Goal: Task Accomplishment & Management: Use online tool/utility

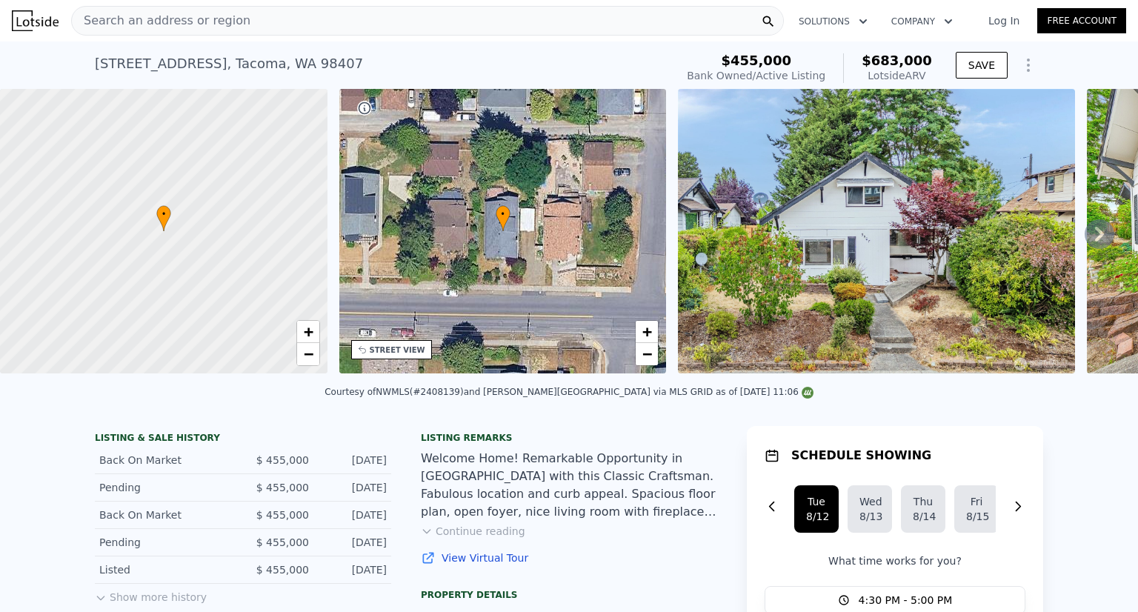
click at [1065, 19] on link "Free Account" at bounding box center [1081, 20] width 89 height 25
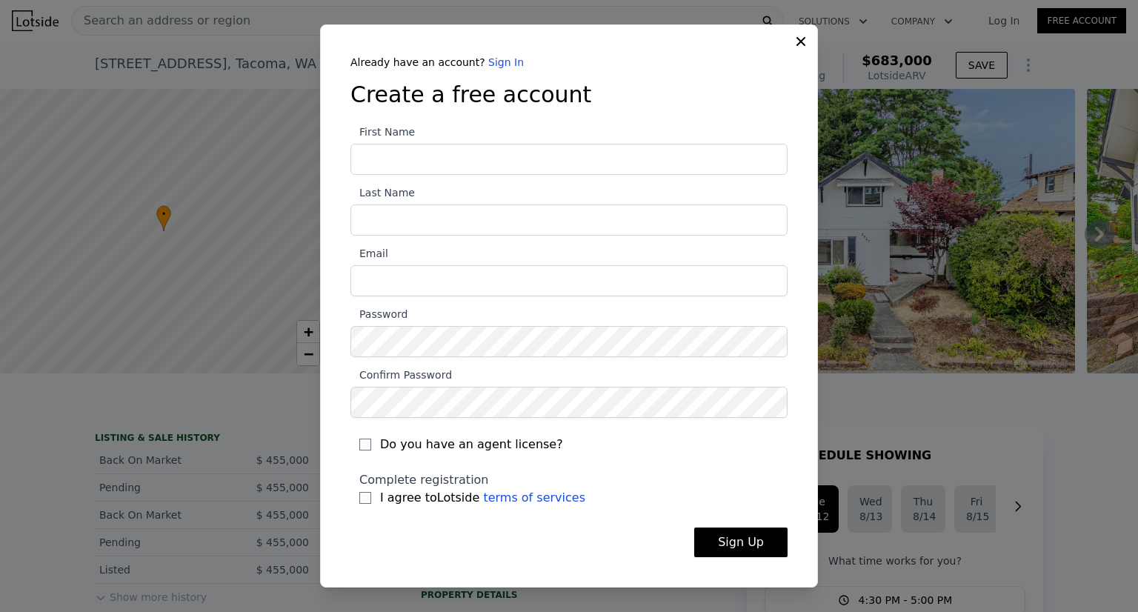
type input "j"
type input "[PERSON_NAME]"
type input "Saidi"
type input "[EMAIL_ADDRESS][DOMAIN_NAME]"
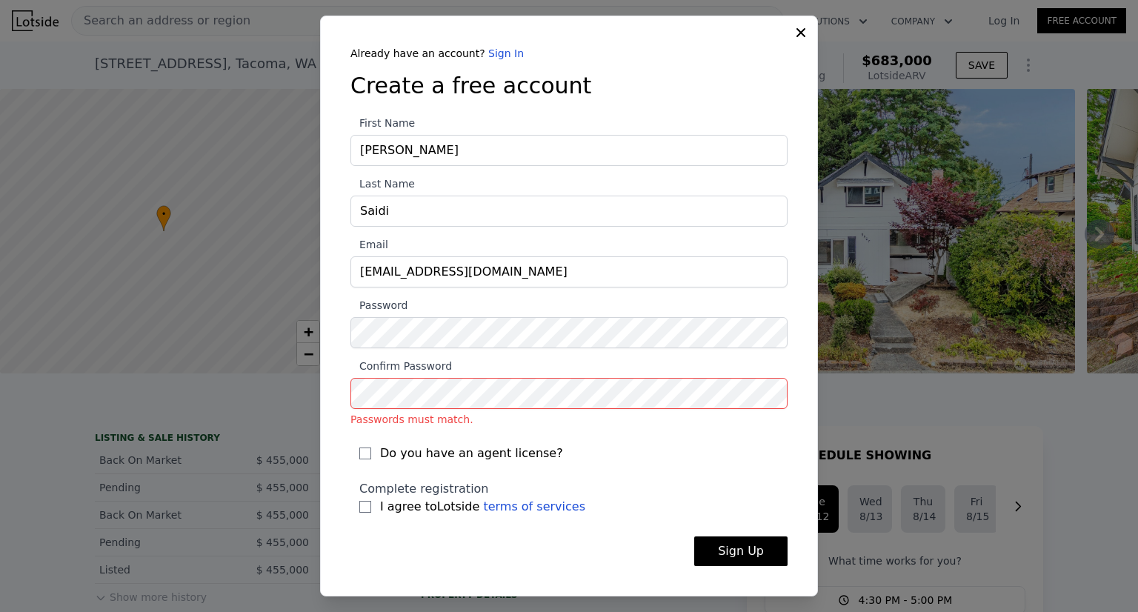
click at [366, 459] on label "Do you have an agent license?" at bounding box center [568, 453] width 419 height 18
click at [366, 459] on input "Do you have an agent license?" at bounding box center [365, 453] width 12 height 12
checkbox input "true"
click at [359, 512] on label "I agree to Lotside terms of services" at bounding box center [568, 507] width 419 height 18
click at [359, 512] on input "I agree to Lotside terms of services" at bounding box center [365, 507] width 12 height 12
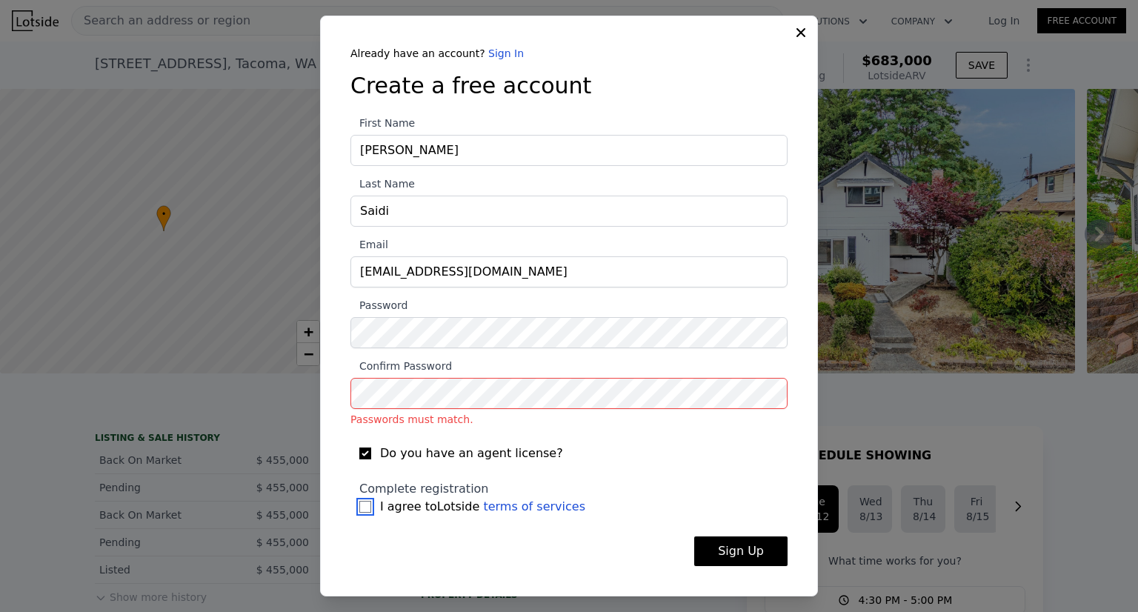
checkbox input "true"
click at [748, 567] on form "First Name [PERSON_NAME] Last Name [PERSON_NAME] Email [EMAIL_ADDRESS][DOMAIN_N…" at bounding box center [568, 341] width 437 height 472
click at [257, 384] on div "​ Already have an account? Sign In Create a free account First Name [PERSON_NAM…" at bounding box center [569, 306] width 1138 height 612
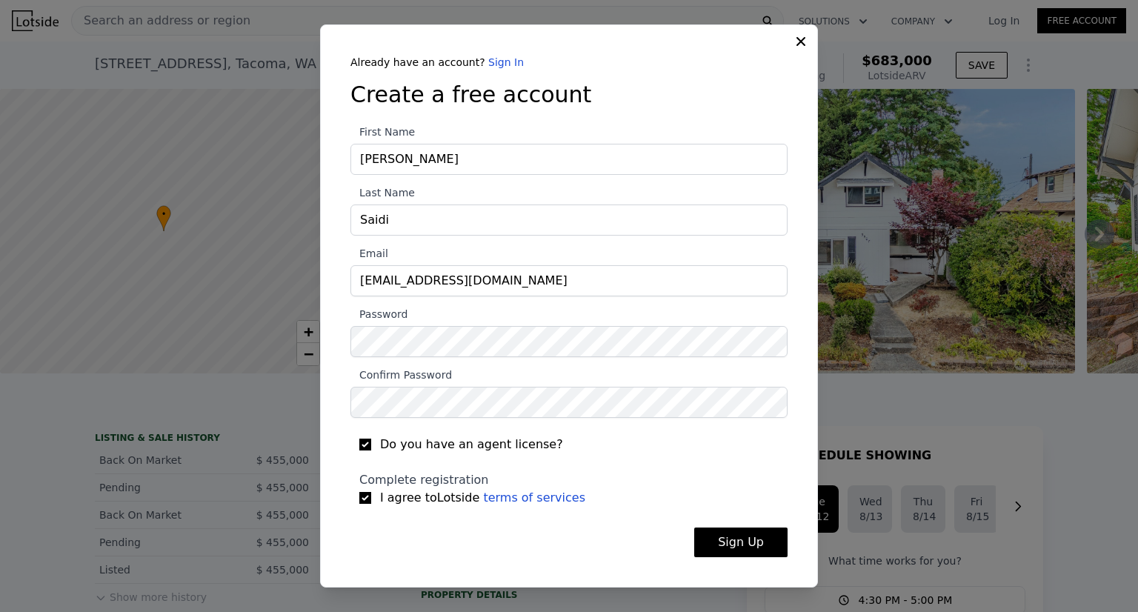
click at [726, 543] on button "Sign Up" at bounding box center [740, 542] width 93 height 30
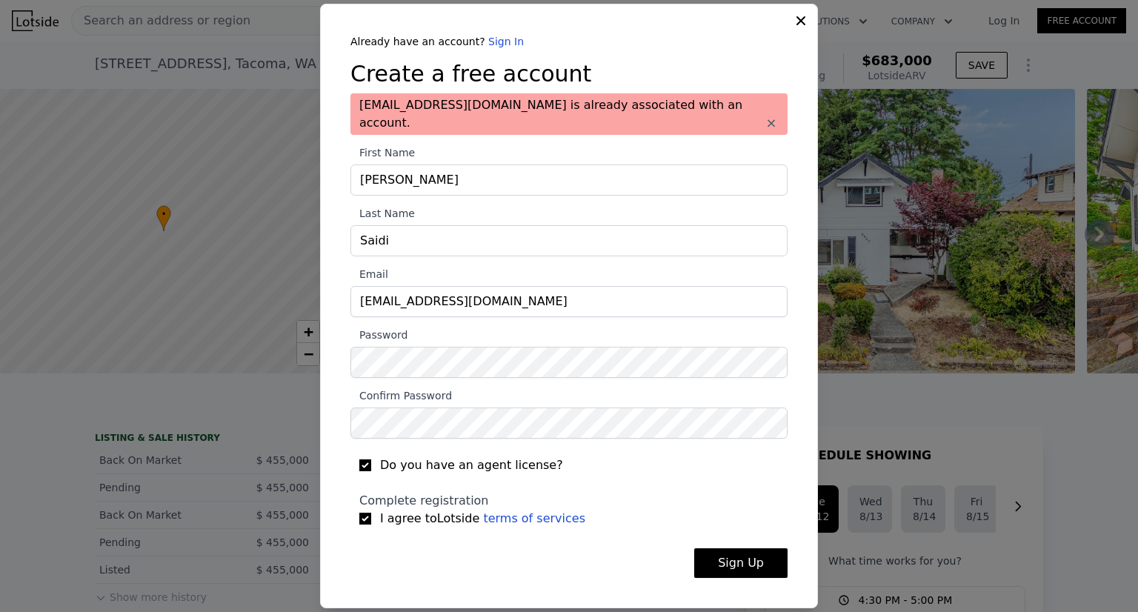
click at [569, 116] on div "[EMAIL_ADDRESS][DOMAIN_NAME] is already associated with an account. ×" at bounding box center [568, 113] width 437 height 41
click at [790, 30] on div "Already have an account? Sign In Create a free account [EMAIL_ADDRESS][DOMAIN_N…" at bounding box center [569, 306] width 498 height 604
click at [801, 25] on icon at bounding box center [800, 20] width 9 height 9
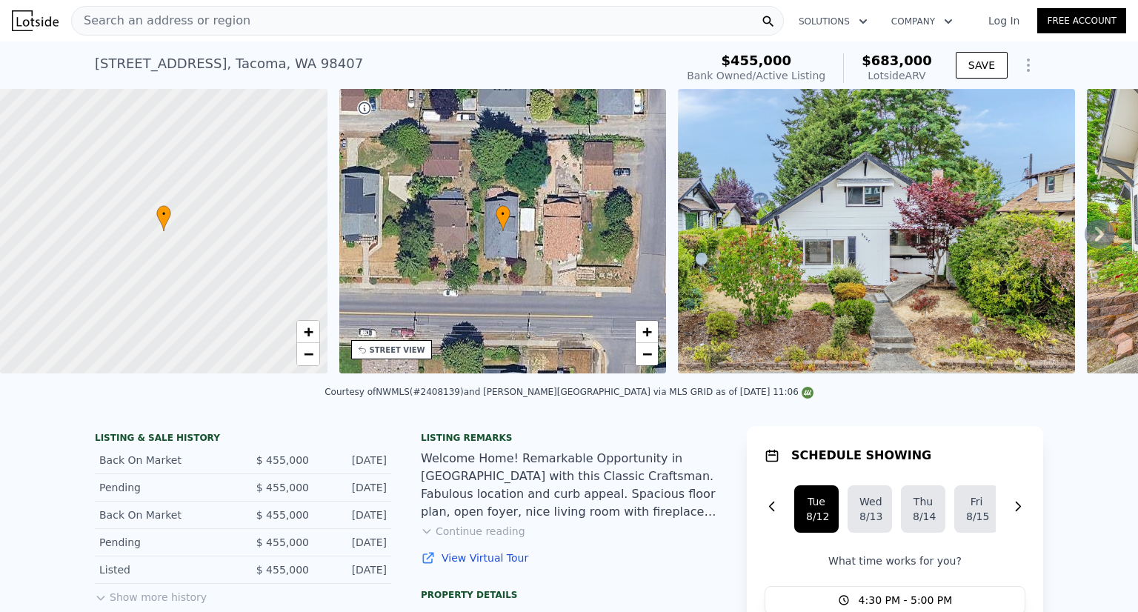
click at [1008, 17] on link "Log In" at bounding box center [1003, 20] width 67 height 15
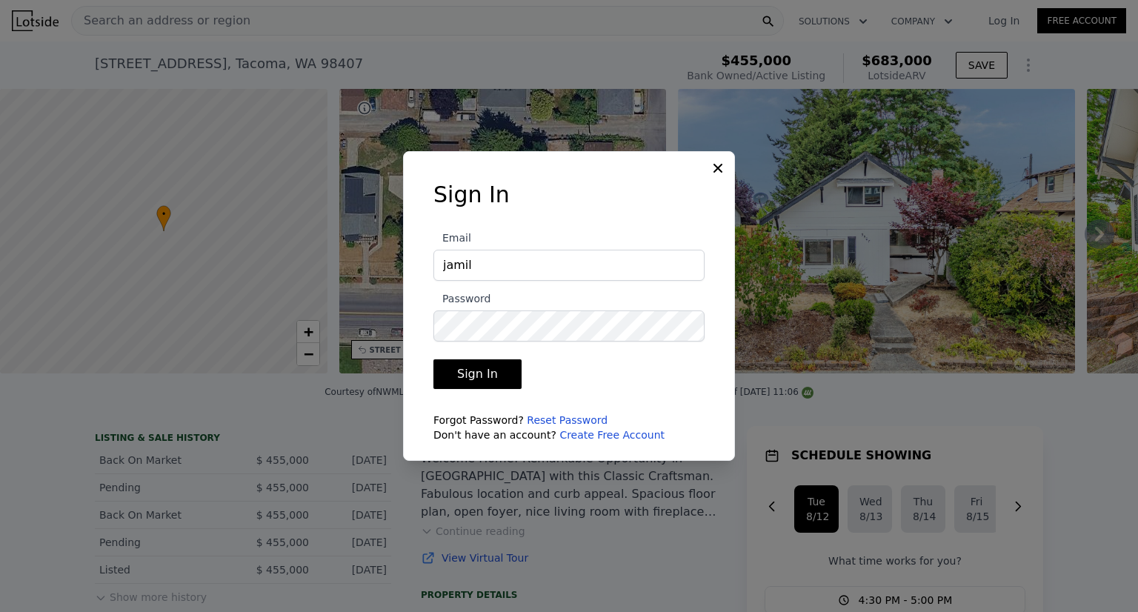
type input "[EMAIL_ADDRESS][DOMAIN_NAME]"
click at [433, 359] on button "Sign In" at bounding box center [477, 374] width 88 height 30
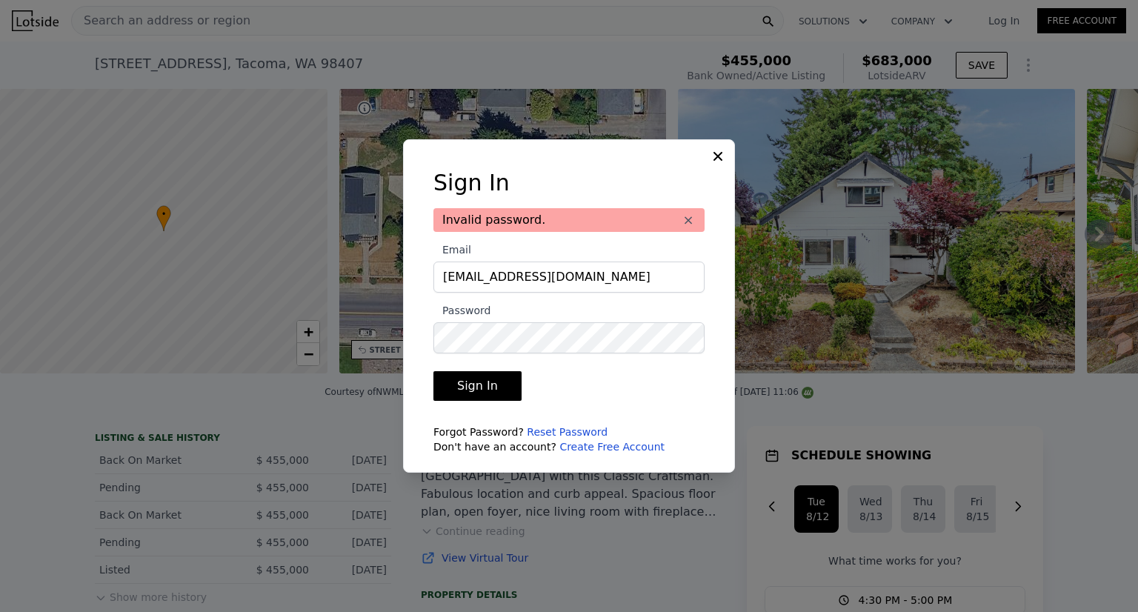
click at [553, 433] on link "Reset Password" at bounding box center [567, 432] width 81 height 12
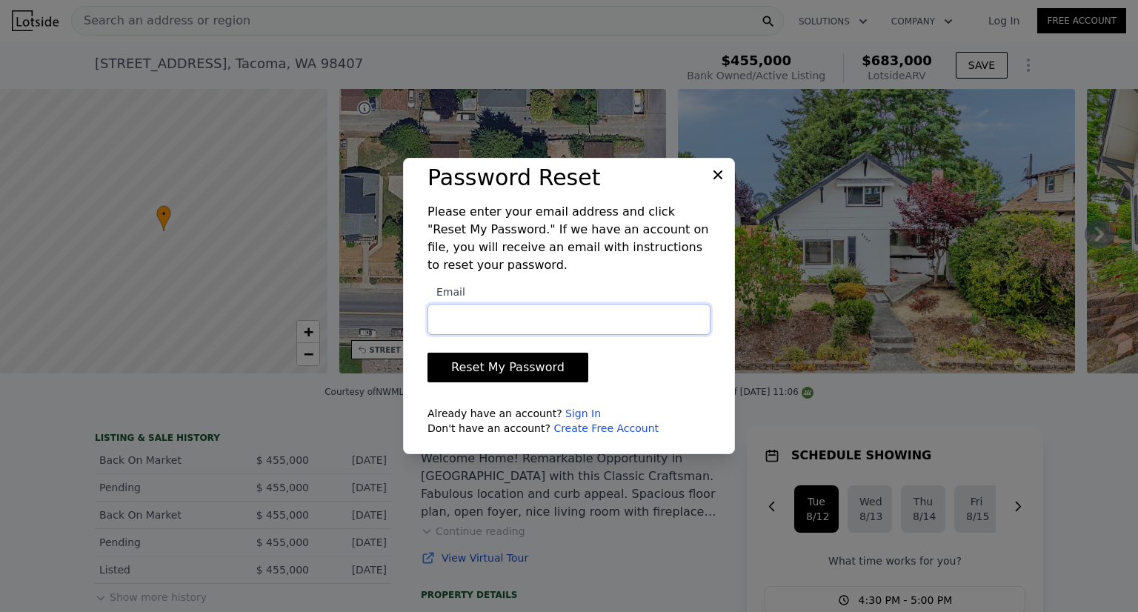
click at [471, 316] on input "Email" at bounding box center [568, 319] width 283 height 31
type input "[EMAIL_ADDRESS][DOMAIN_NAME]"
click at [477, 355] on button "Reset My Password" at bounding box center [507, 368] width 161 height 30
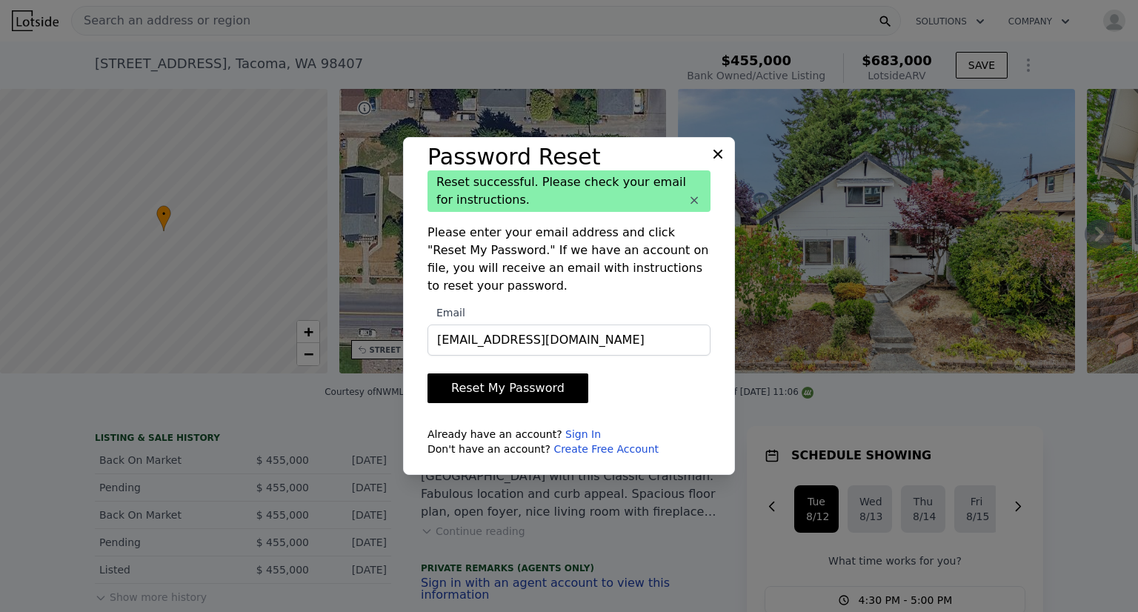
click at [717, 157] on icon at bounding box center [717, 154] width 15 height 15
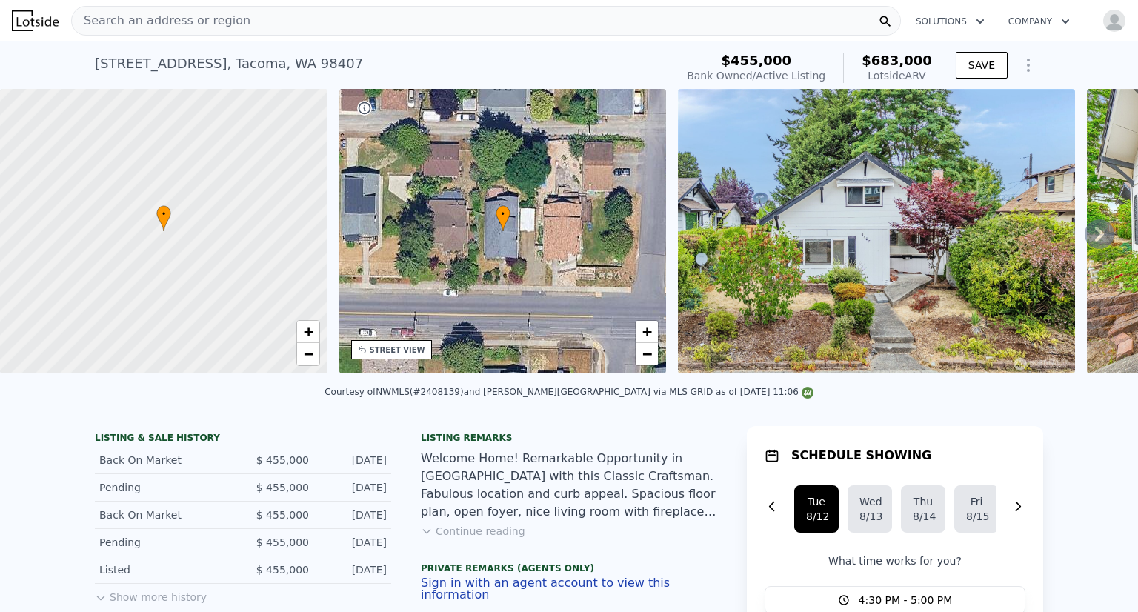
scroll to position [20, 0]
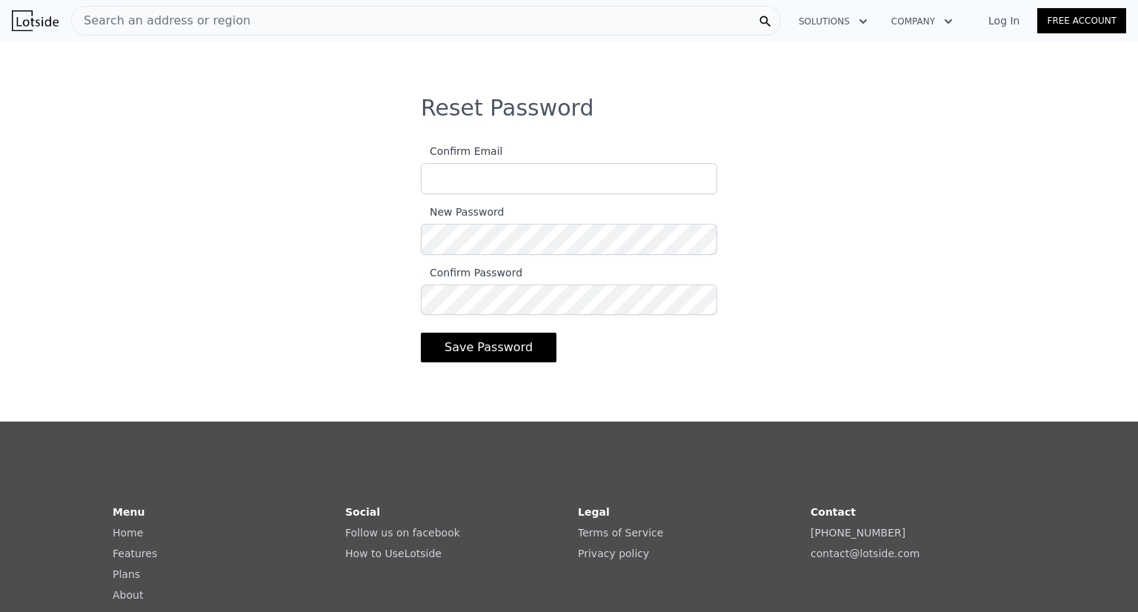
click at [439, 171] on input "Confirm Email" at bounding box center [569, 178] width 296 height 31
type input "[EMAIL_ADDRESS][DOMAIN_NAME]"
click at [403, 238] on div "Reset Password Confirm Email jamilasaidi@live.com New Password Confirm Password…" at bounding box center [569, 243] width 332 height 297
click at [486, 340] on button "Save Password" at bounding box center [489, 348] width 136 height 30
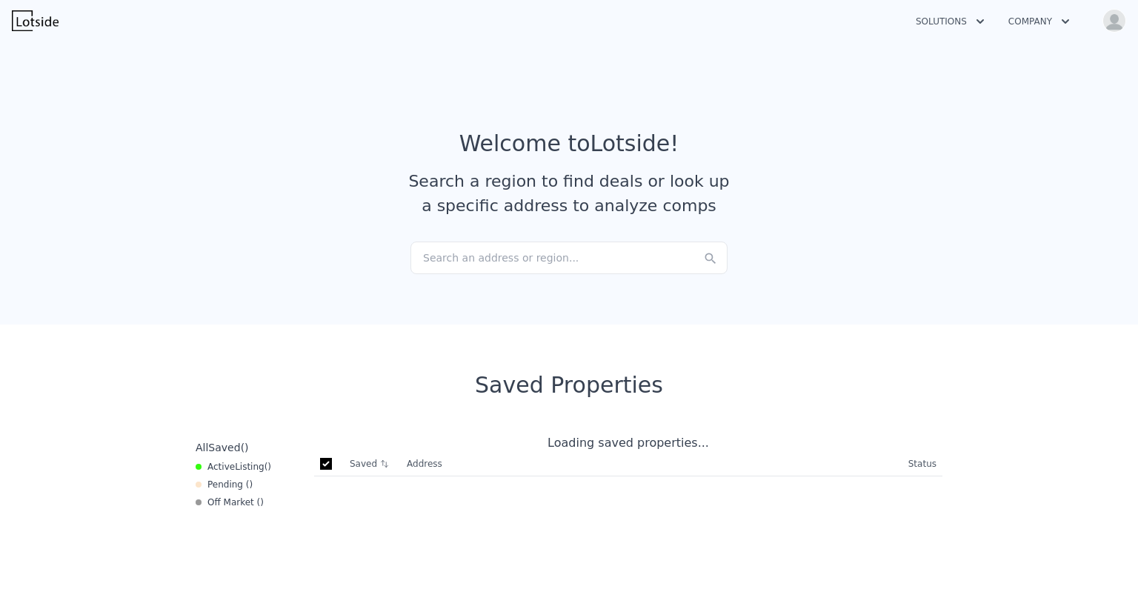
checkbox input "true"
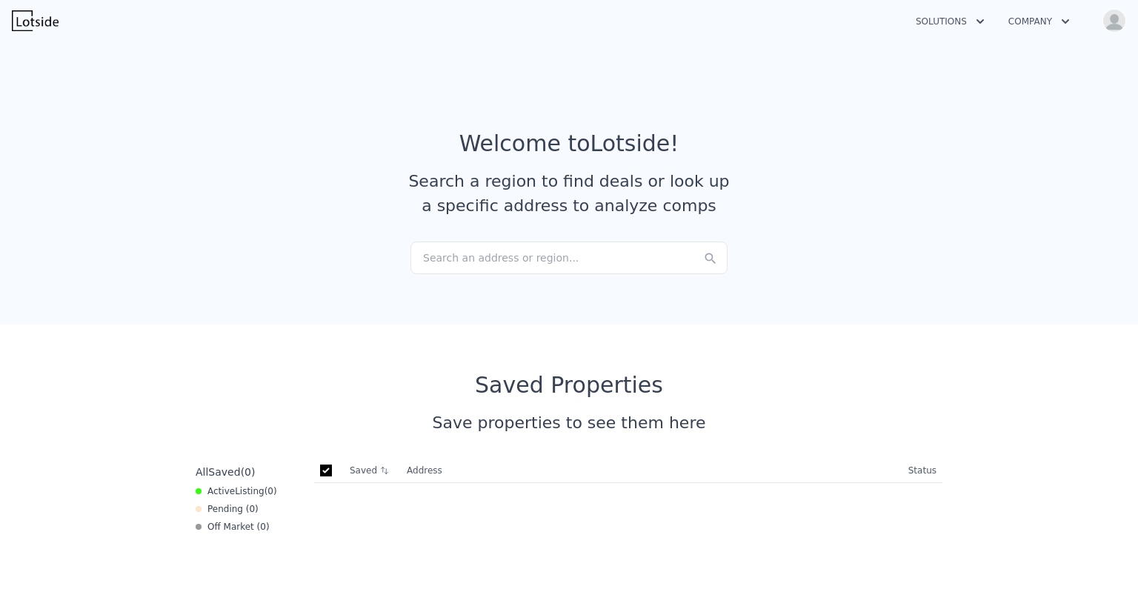
click at [961, 116] on section "Welcome to Lotside ! Search a region to find deals or look up a specific addres…" at bounding box center [569, 180] width 1138 height 289
click at [461, 262] on div "Search an address or region..." at bounding box center [568, 258] width 317 height 33
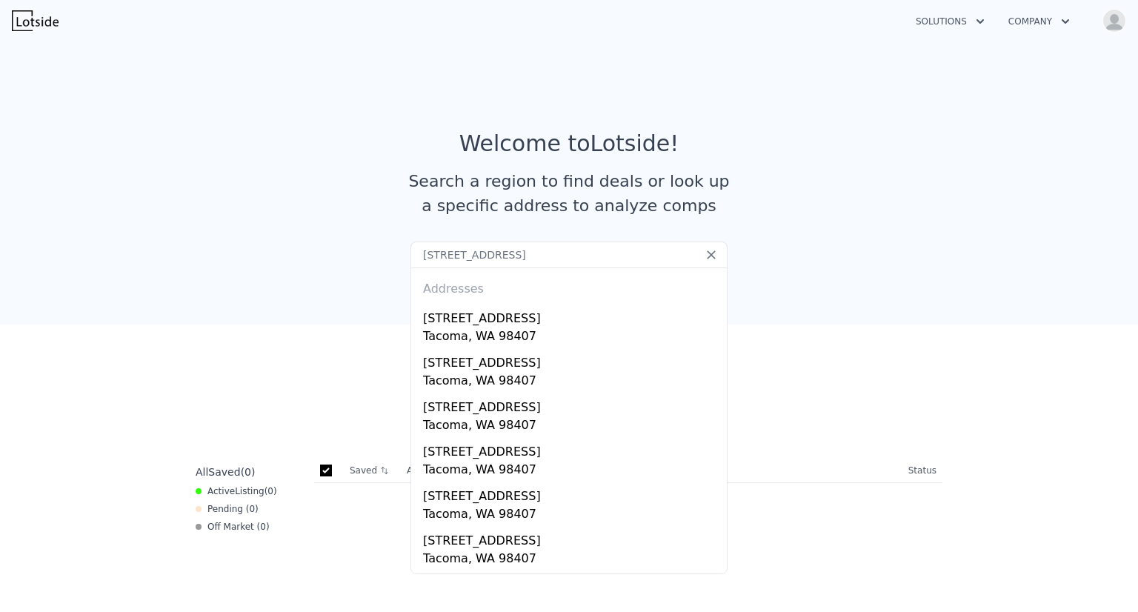
click at [585, 250] on input "5507 N 45th St, Tacoma, WA 98407" at bounding box center [568, 255] width 317 height 27
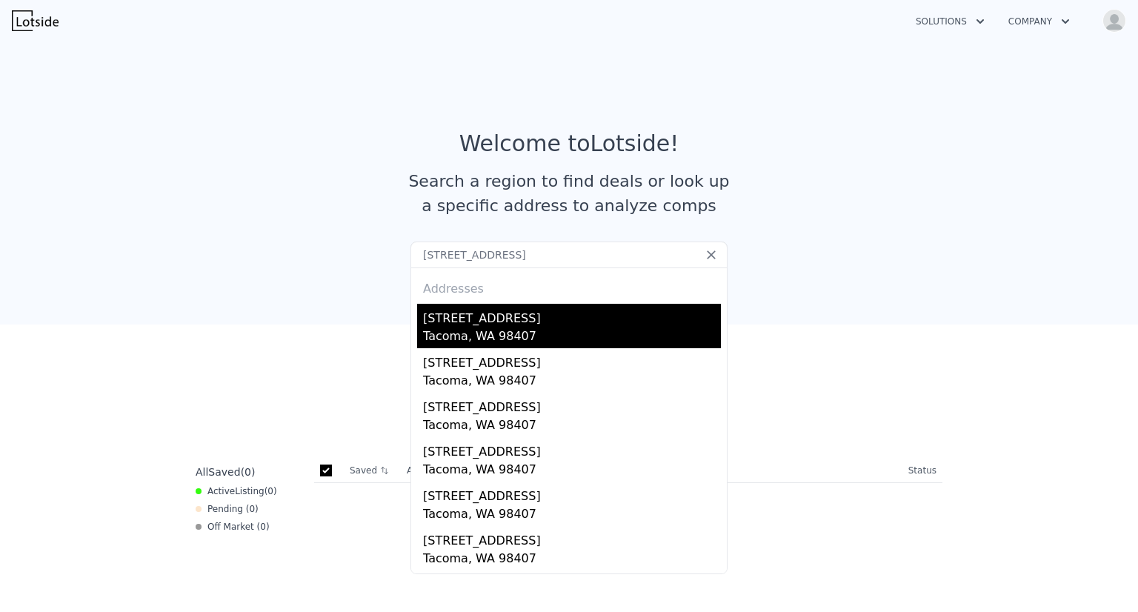
type input "5507 N 45th St, Tacoma, WA 98407"
click at [486, 325] on div "[STREET_ADDRESS]" at bounding box center [572, 316] width 298 height 24
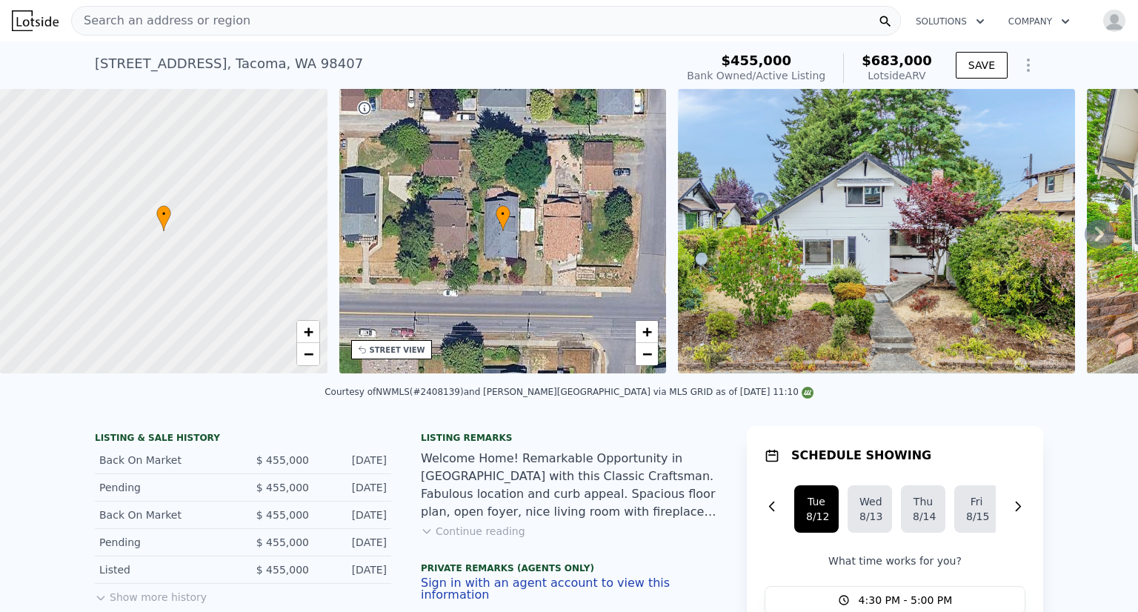
click at [1088, 239] on icon at bounding box center [1100, 234] width 30 height 30
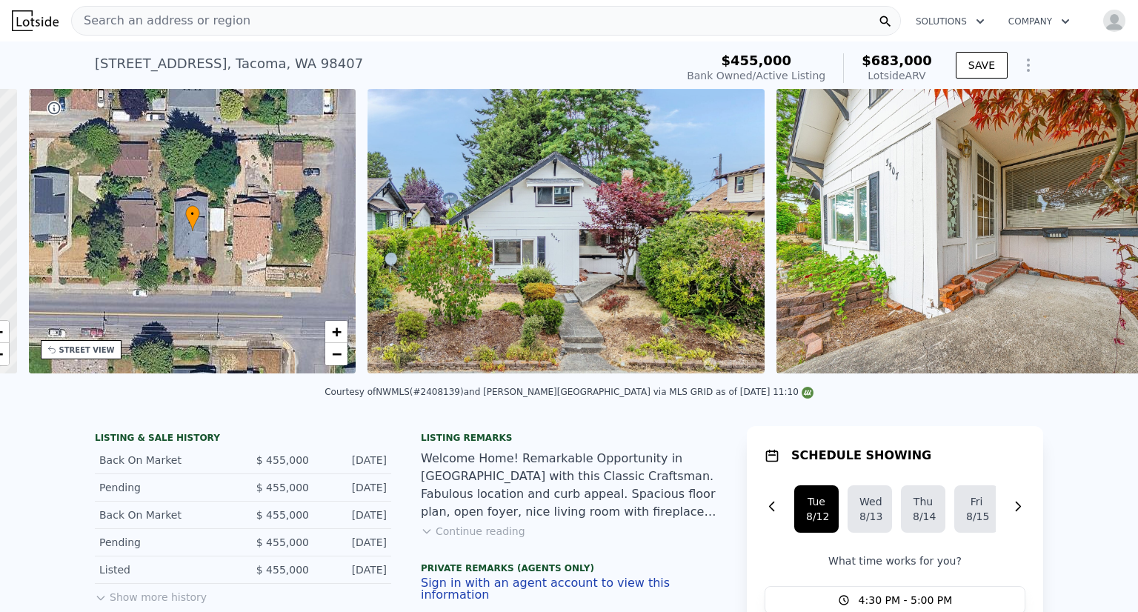
scroll to position [0, 344]
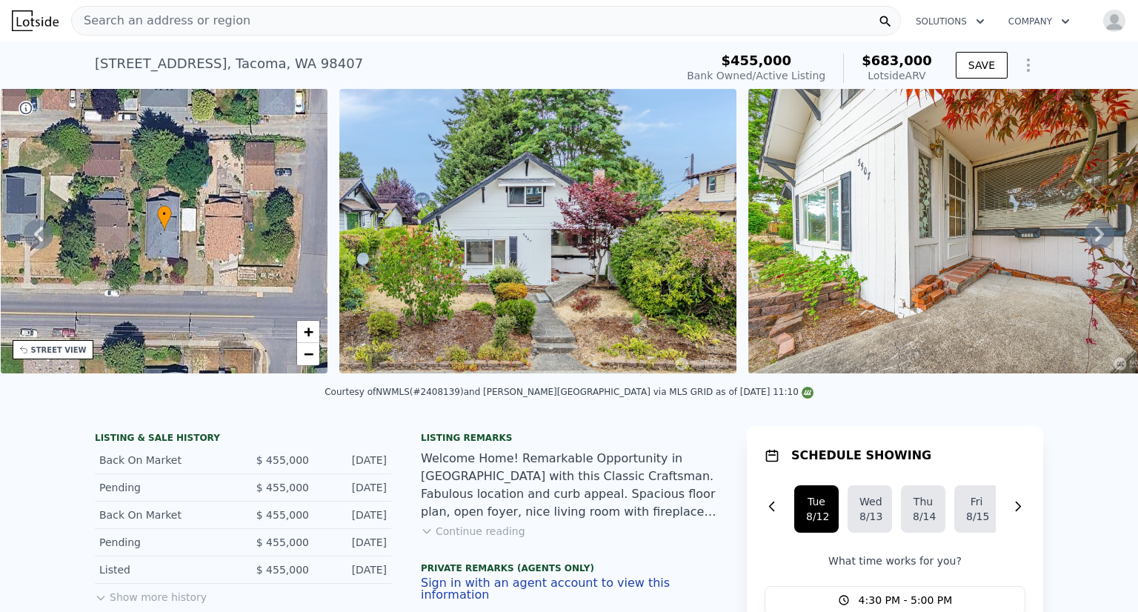
click at [1095, 242] on icon at bounding box center [1099, 234] width 9 height 15
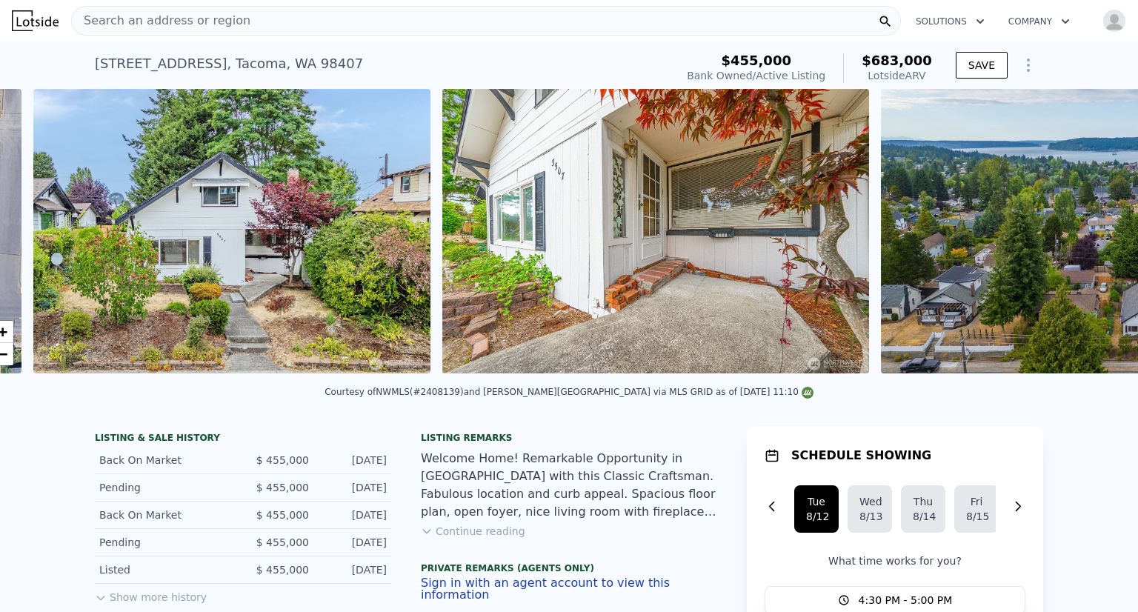
scroll to position [0, 678]
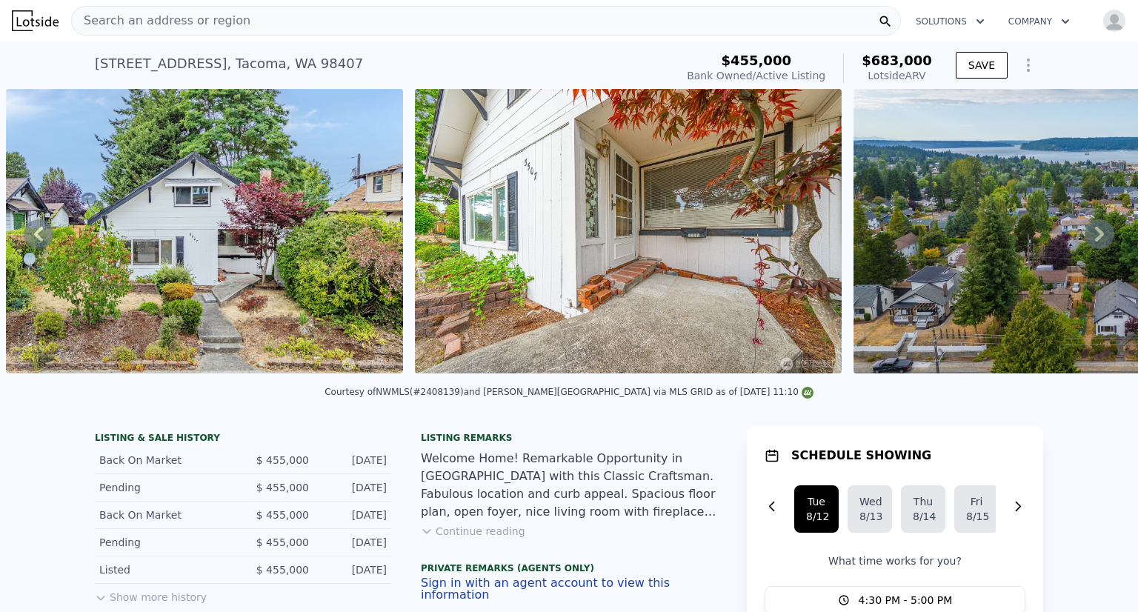
click at [1095, 242] on icon at bounding box center [1099, 234] width 9 height 15
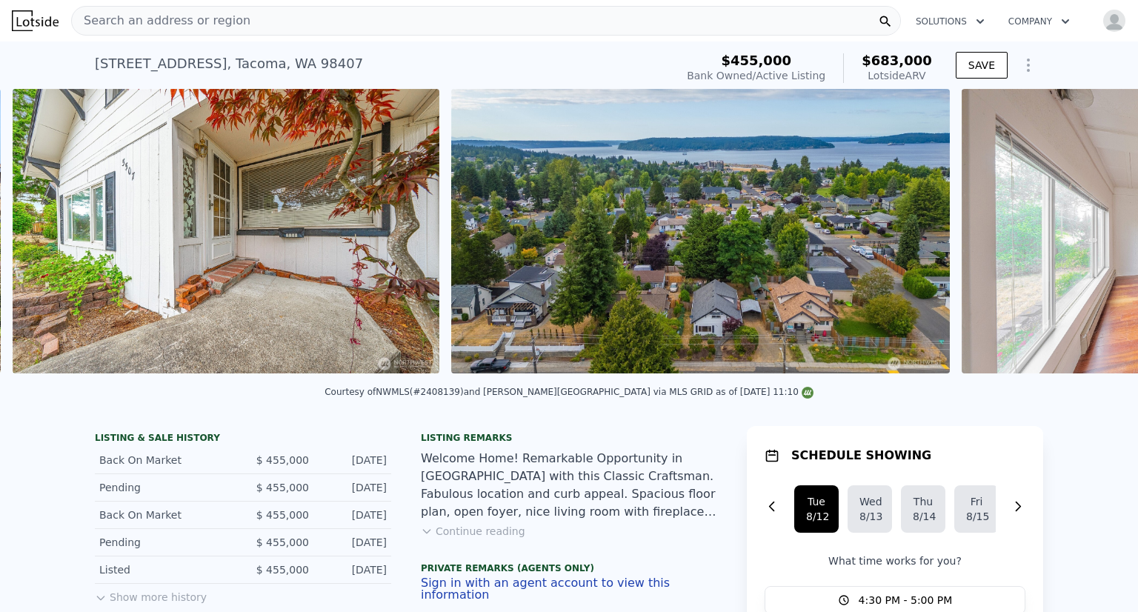
scroll to position [0, 1087]
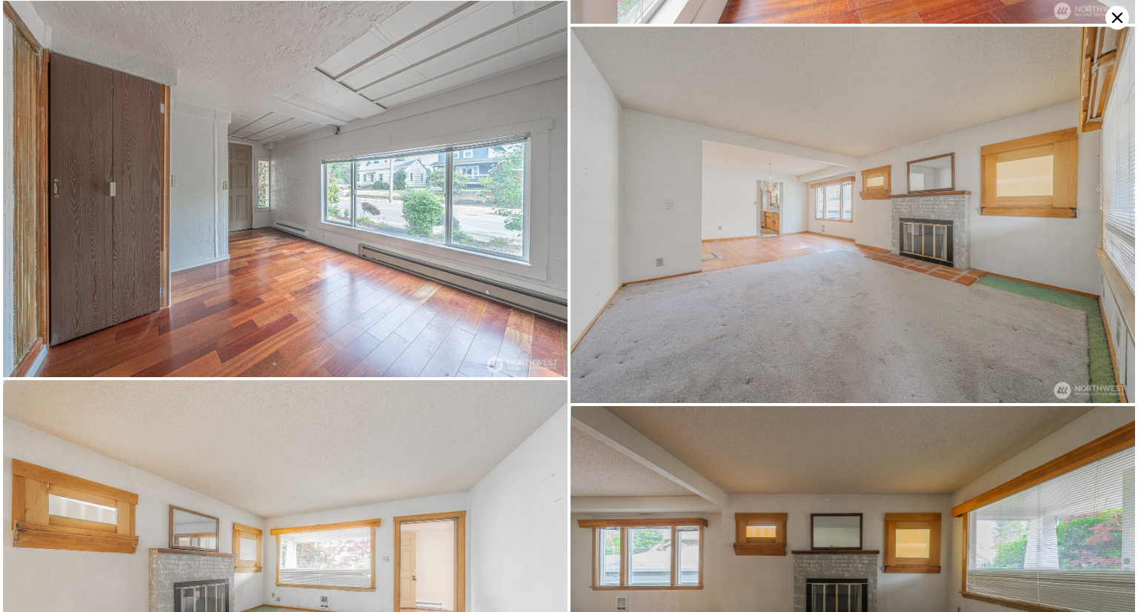
scroll to position [725, 0]
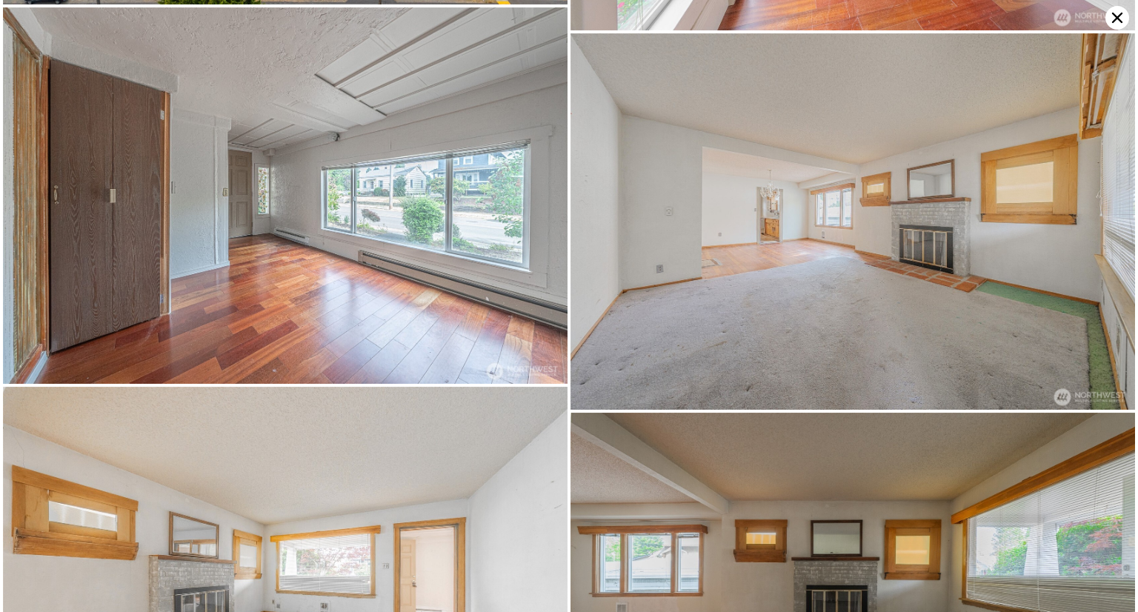
click at [1111, 18] on icon at bounding box center [1117, 18] width 24 height 24
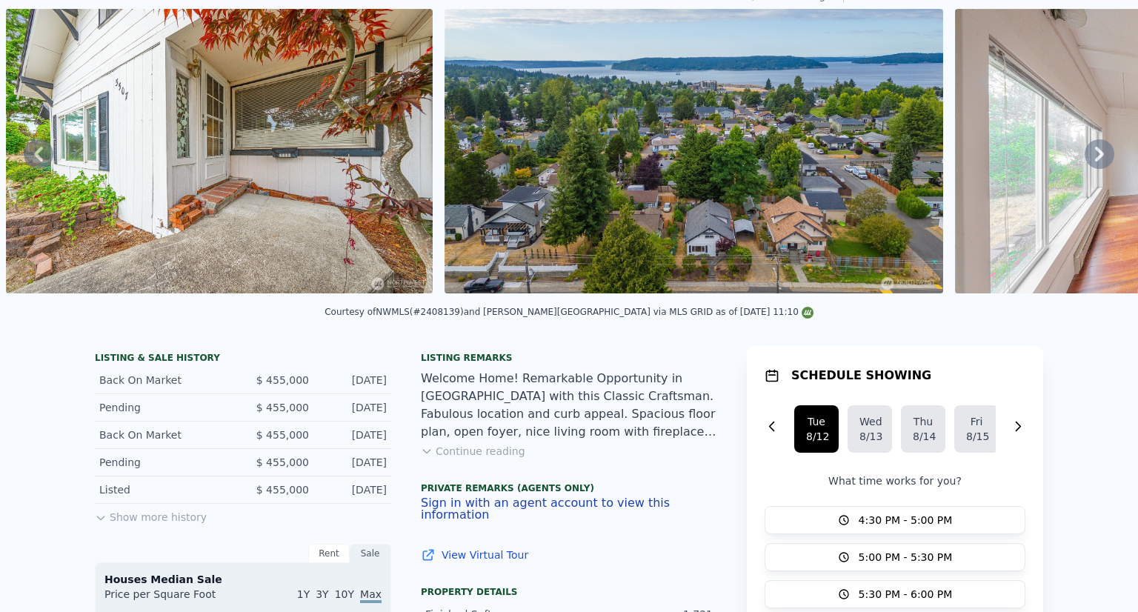
scroll to position [0, 0]
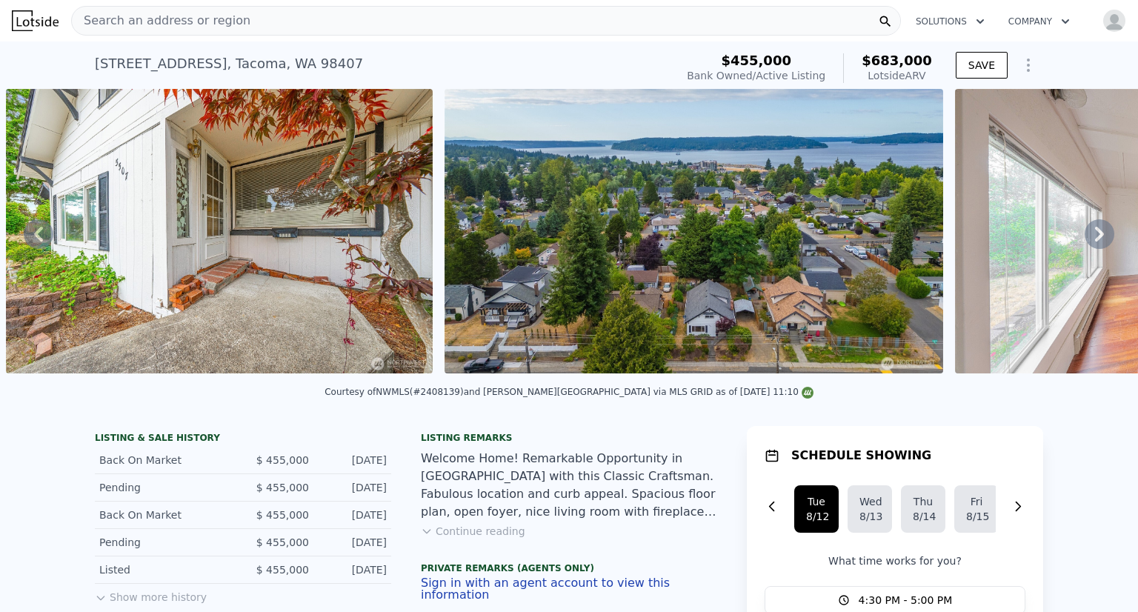
click at [1033, 24] on button "Company" at bounding box center [1038, 21] width 85 height 27
click at [958, 26] on button "Solutions" at bounding box center [950, 21] width 93 height 27
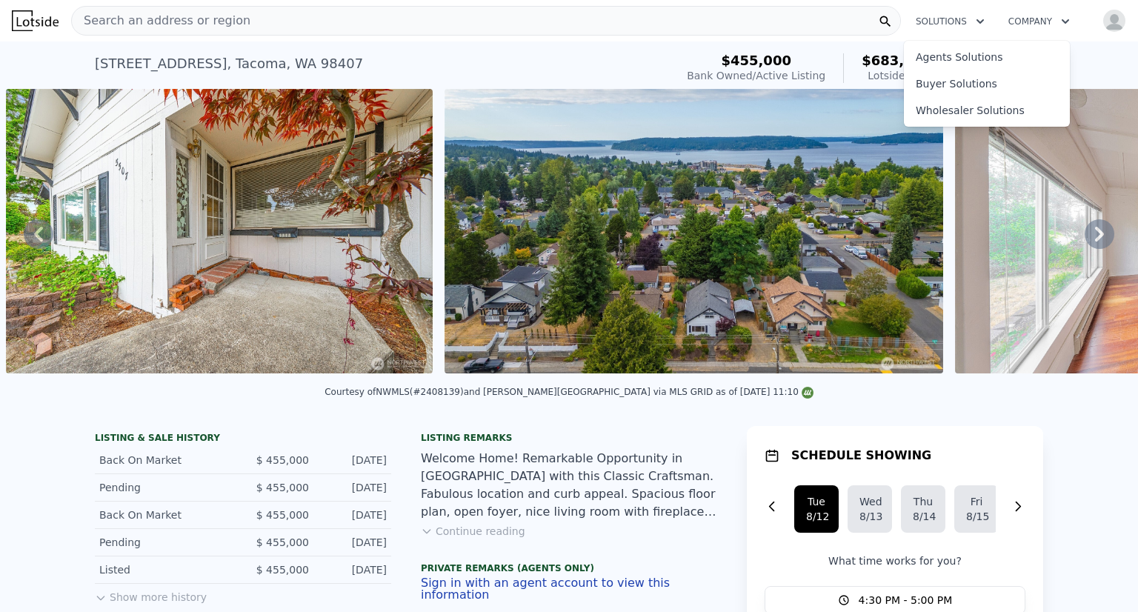
click at [685, 45] on div "5507 N 45th St , Tacoma , WA 98407 Bank Owned / Active at $455k (~ARV $683k ) $…" at bounding box center [569, 64] width 948 height 47
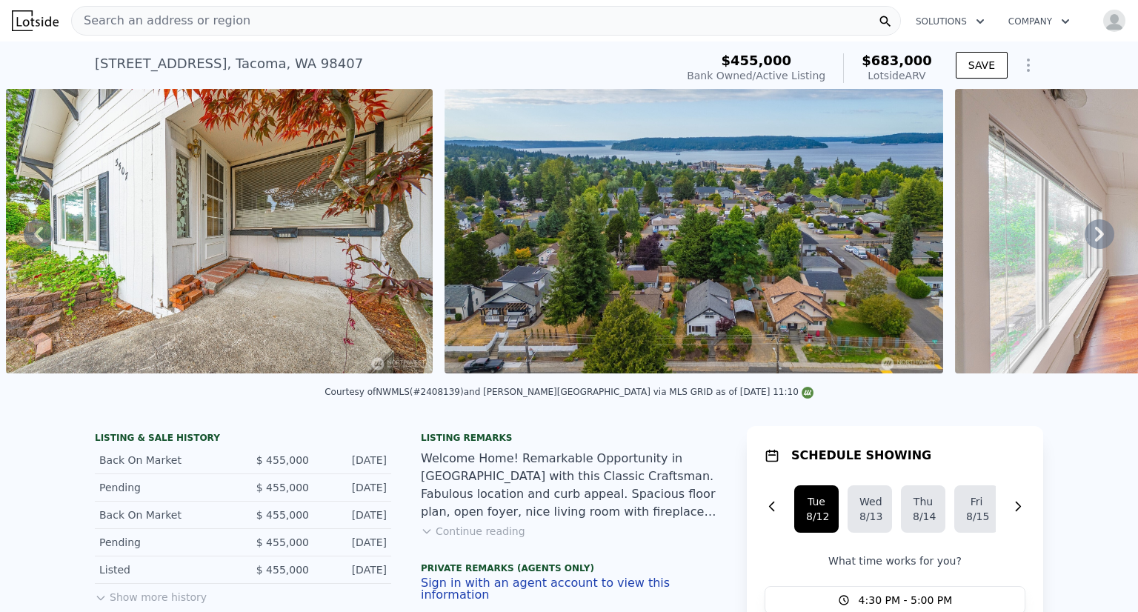
click at [1025, 64] on icon "Show Options" at bounding box center [1028, 65] width 18 height 18
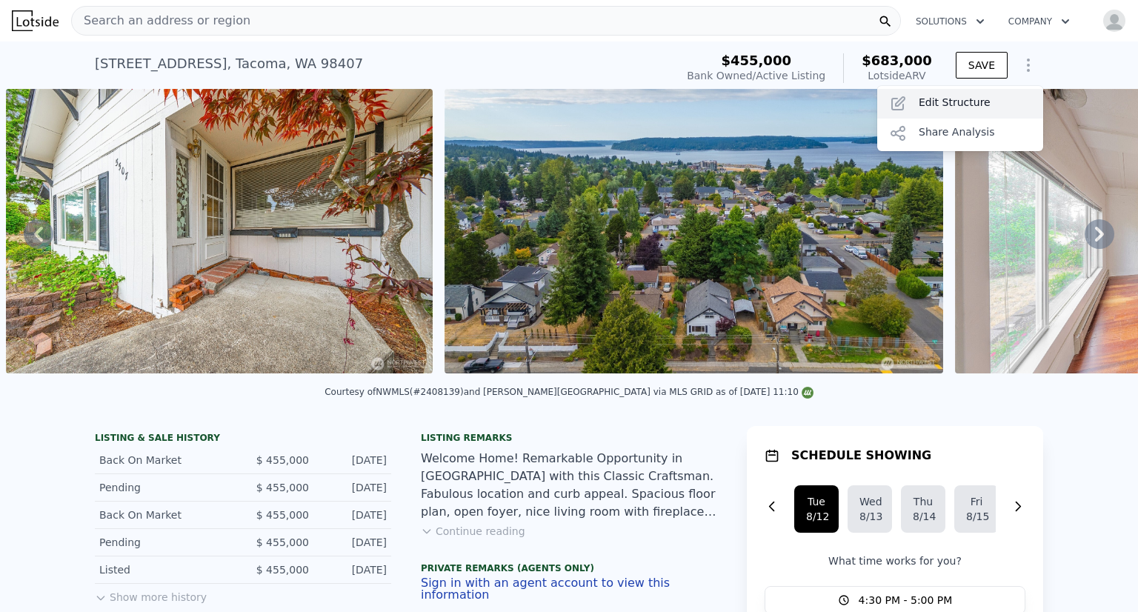
click at [931, 104] on div "Edit Structure" at bounding box center [960, 104] width 166 height 30
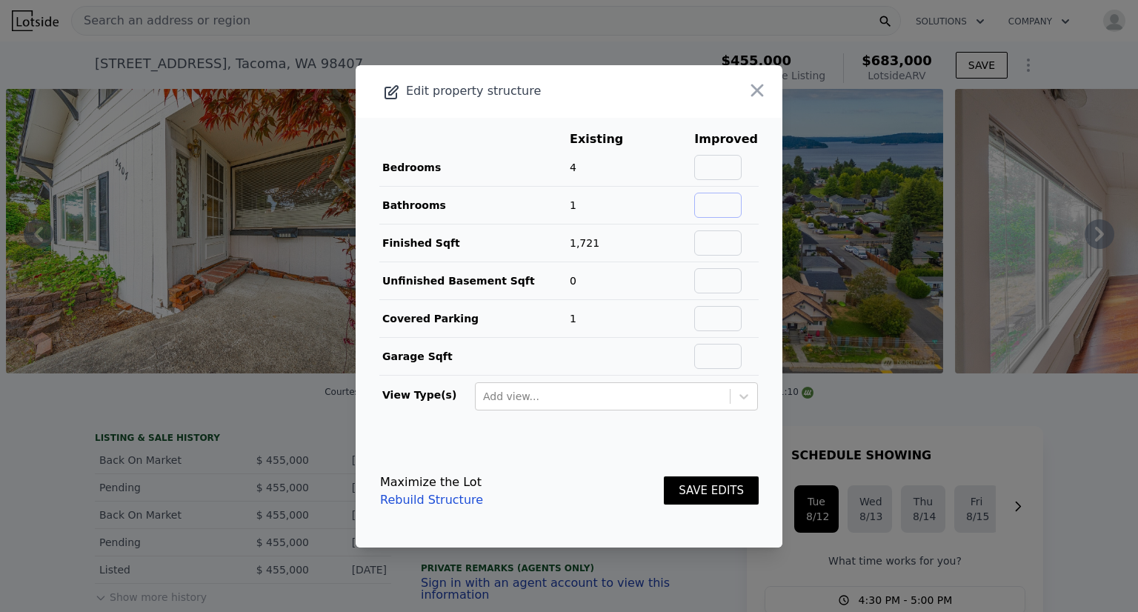
click at [716, 205] on input "text" at bounding box center [717, 205] width 47 height 25
type input "2"
click at [716, 236] on input "text" at bounding box center [717, 242] width 47 height 25
type input "2500"
click at [729, 278] on input "text" at bounding box center [717, 280] width 47 height 25
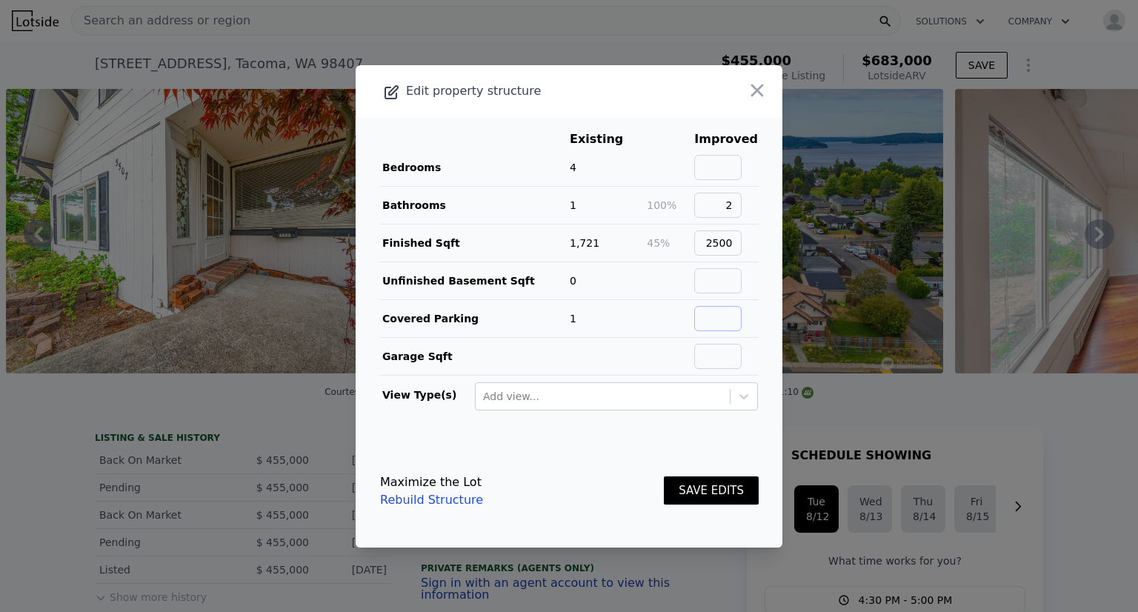
click at [713, 328] on input "text" at bounding box center [717, 318] width 47 height 25
click at [693, 412] on main "Existing Improved Bedrooms 4 Bathrooms 1 100% 2 Finished Sqft 1,721 45% 2500 Un…" at bounding box center [569, 276] width 427 height 317
click at [736, 396] on icon at bounding box center [743, 396] width 15 height 15
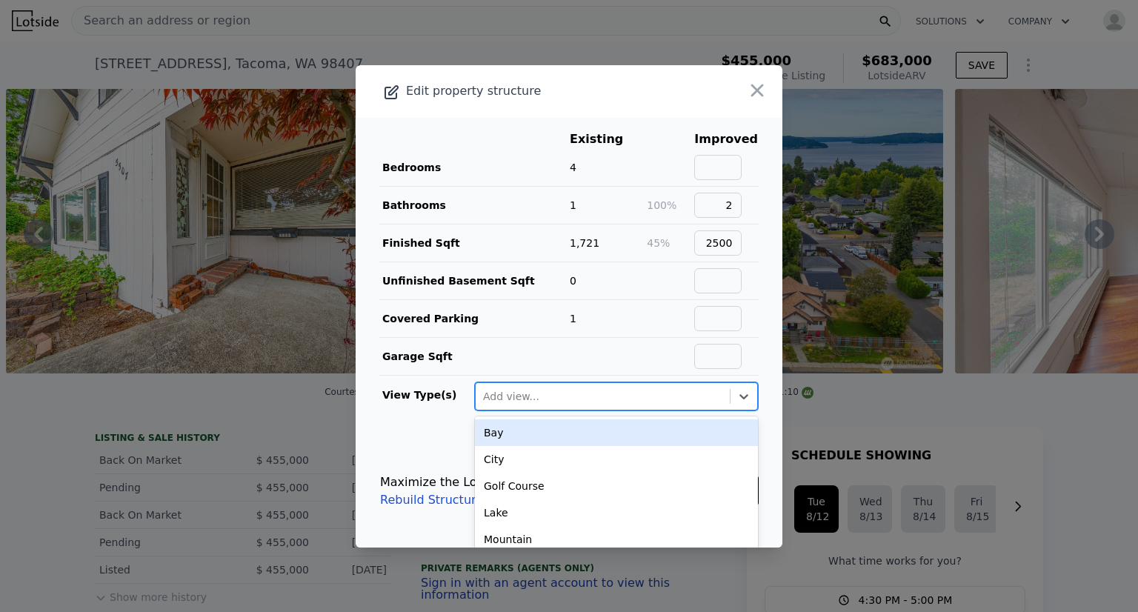
click at [750, 356] on main "Existing Improved Bedrooms 4 Bathrooms 1 100% 2 Finished Sqft 1,721 45% 2500 Un…" at bounding box center [569, 276] width 427 height 317
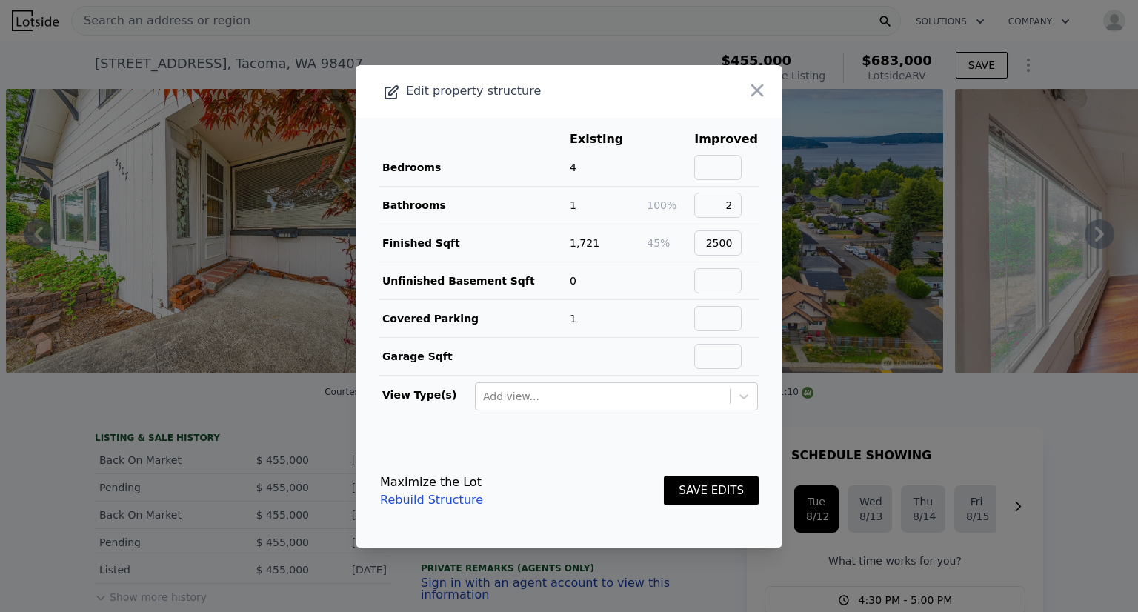
click at [696, 485] on button "SAVE EDITS" at bounding box center [711, 490] width 95 height 29
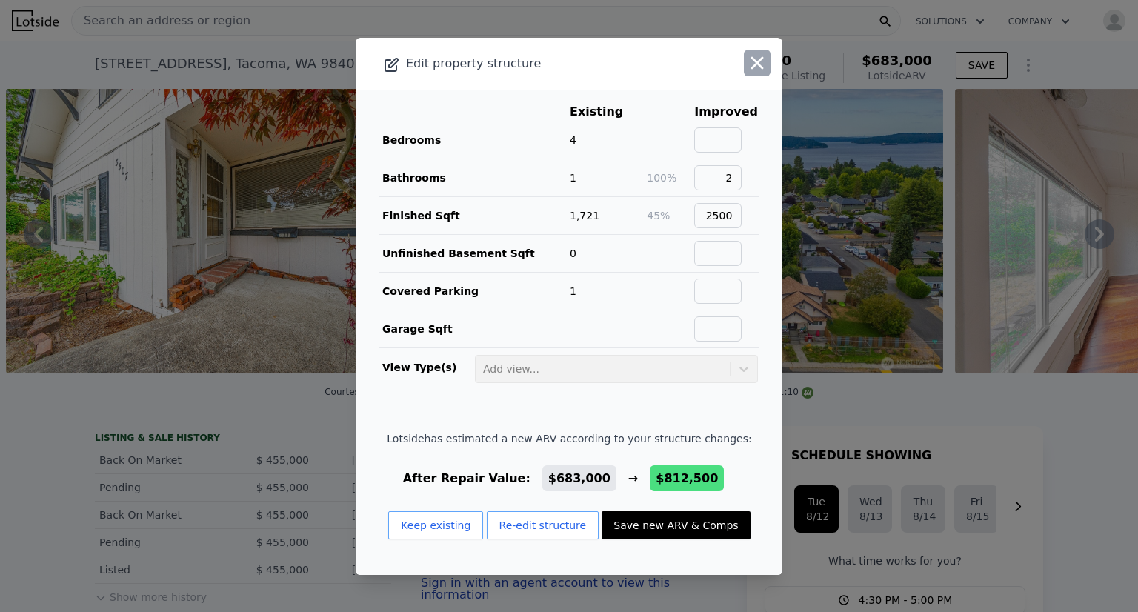
click at [747, 69] on icon "button" at bounding box center [757, 63] width 21 height 21
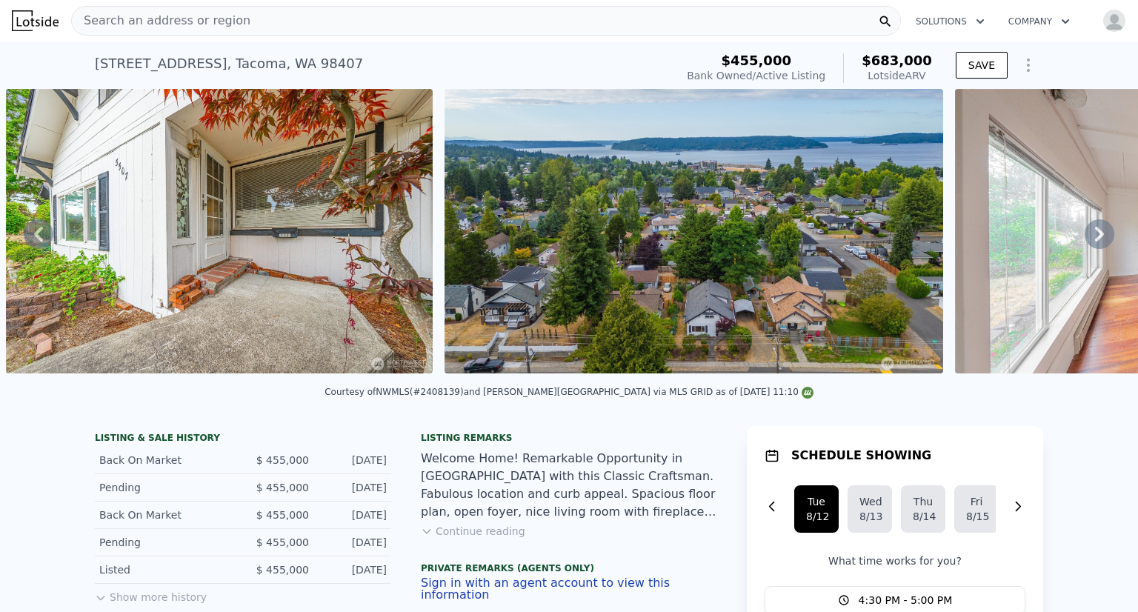
click at [366, 223] on img at bounding box center [219, 231] width 427 height 284
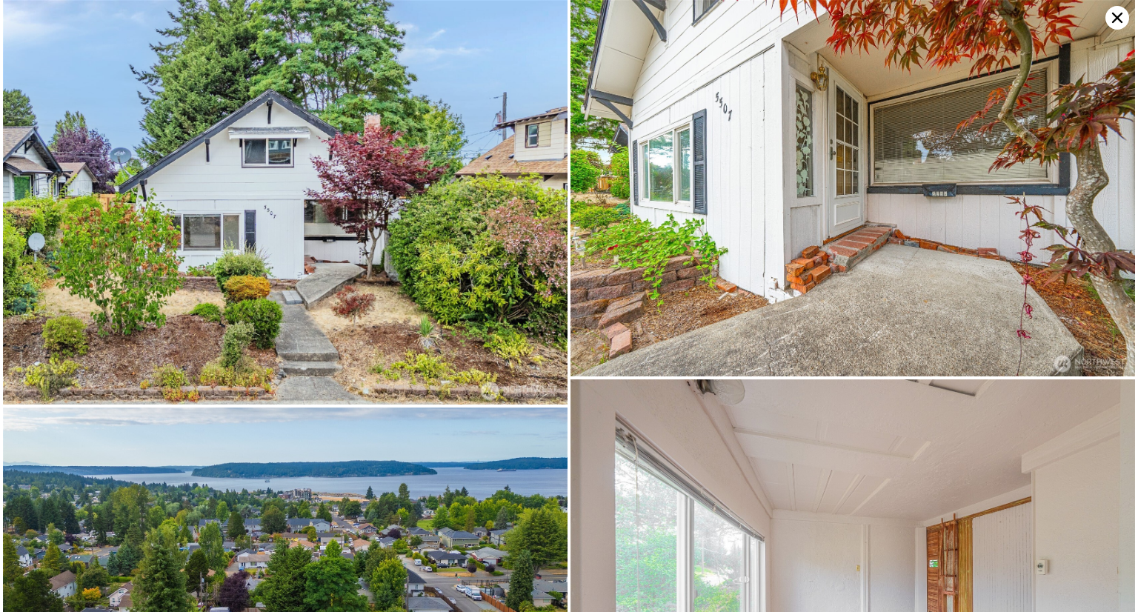
click at [336, 262] on img at bounding box center [285, 202] width 565 height 404
